Goal: Check status: Check status

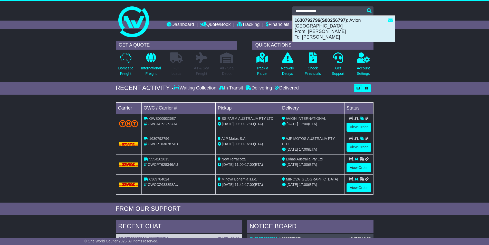
click at [317, 23] on strong "1630792796(S00256797)" at bounding box center [321, 20] width 52 height 5
type input "**********"
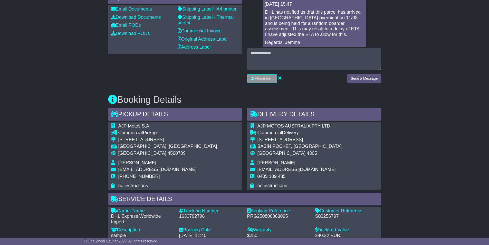
scroll to position [205, 0]
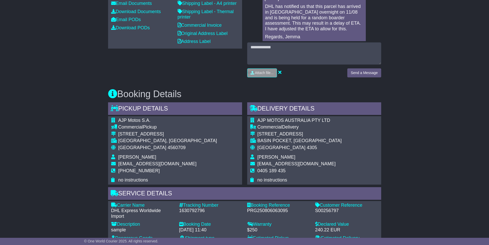
click at [337, 211] on div "S00256797" at bounding box center [346, 211] width 63 height 6
copy div "S00256797"
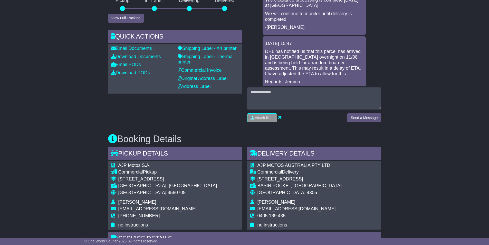
scroll to position [231, 0]
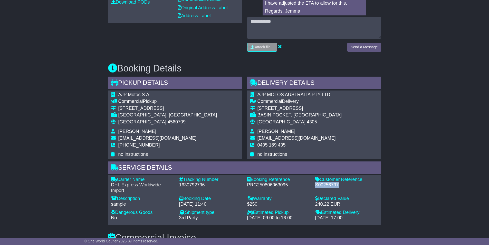
click at [331, 186] on div "S00256797" at bounding box center [346, 185] width 63 height 6
drag, startPoint x: 489, startPoint y: 48, endPoint x: 479, endPoint y: 52, distance: 10.5
click at [489, 48] on div "Email Download Tracking Pricing Insurance" at bounding box center [244, 168] width 489 height 620
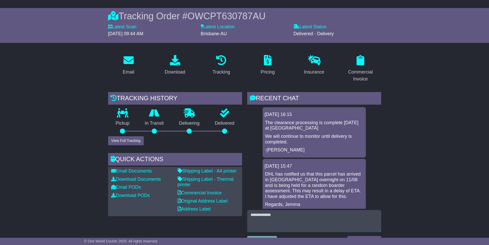
scroll to position [0, 0]
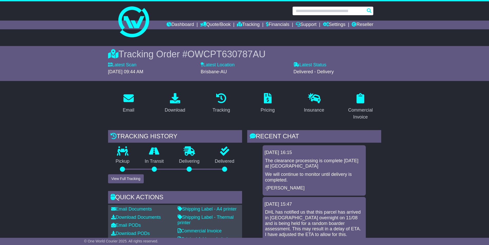
click at [323, 9] on input "text" at bounding box center [332, 10] width 81 height 9
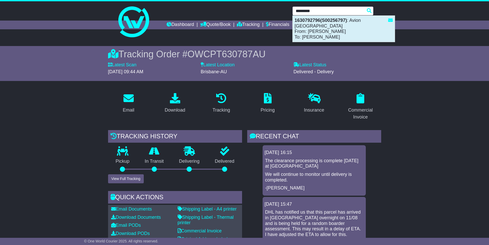
click at [324, 21] on strong "1630792796(S00256797)" at bounding box center [321, 20] width 52 height 5
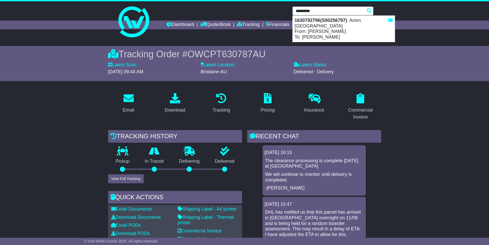
type input "**********"
